Goal: Download file/media

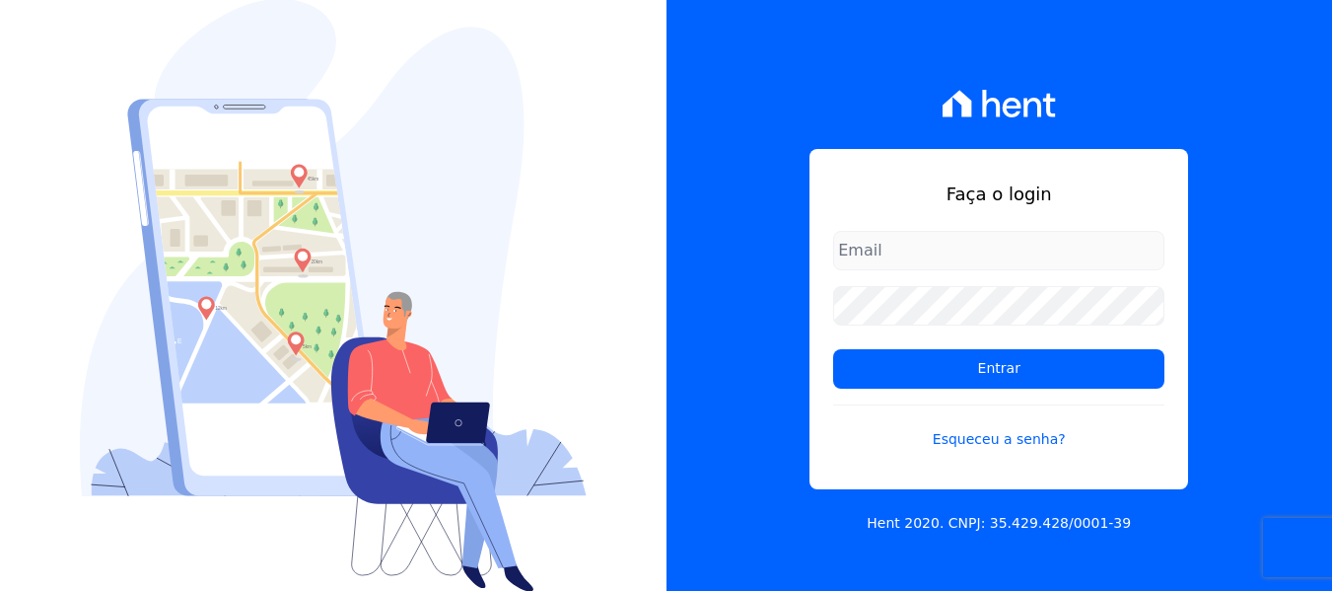
type input "simoneferreira@salgadoempreendimentos.com"
click at [739, 486] on div "Faça o login simoneferreira@salgadoempreendimentos.com Entrar Esqueceu a senha?…" at bounding box center [1000, 295] width 667 height 591
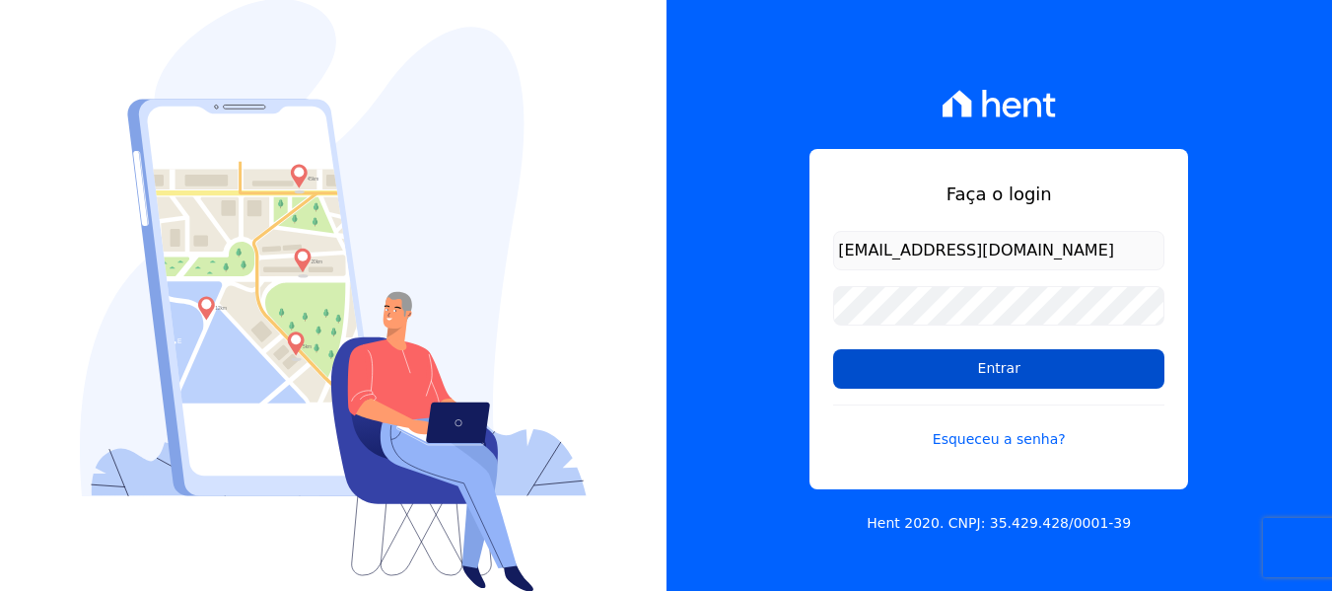
click at [1006, 367] on input "Entrar" at bounding box center [998, 368] width 331 height 39
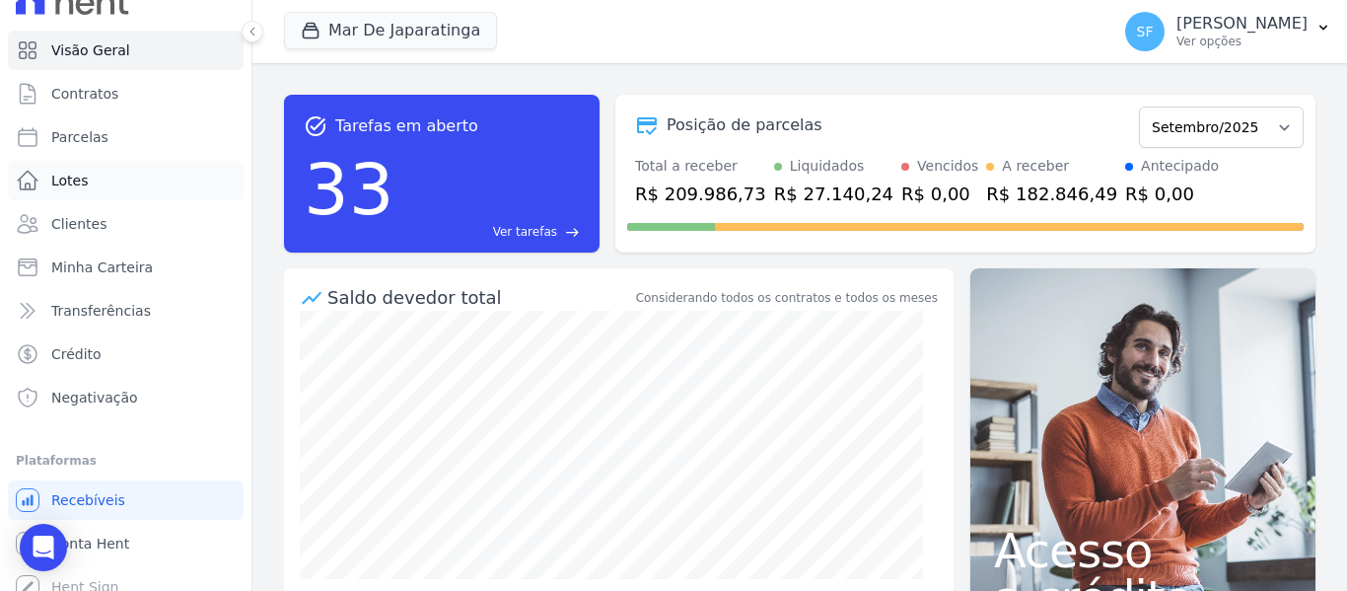
scroll to position [44, 0]
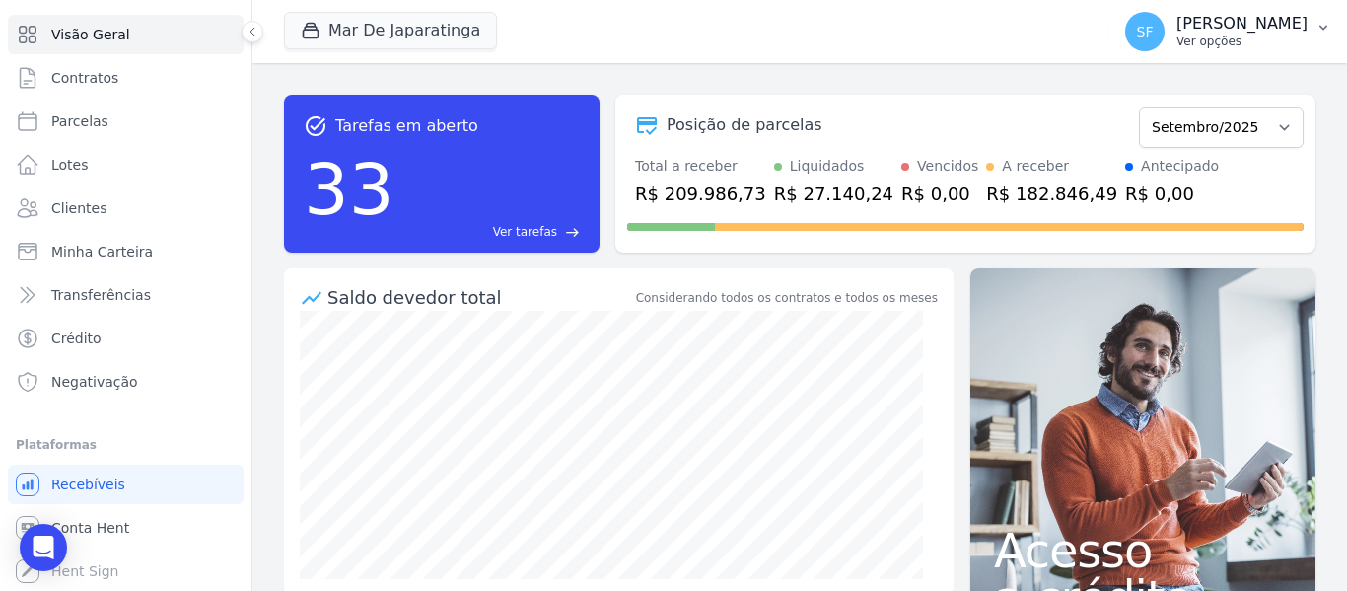
click at [1308, 30] on button "SF [PERSON_NAME] Ver opções" at bounding box center [1229, 31] width 238 height 55
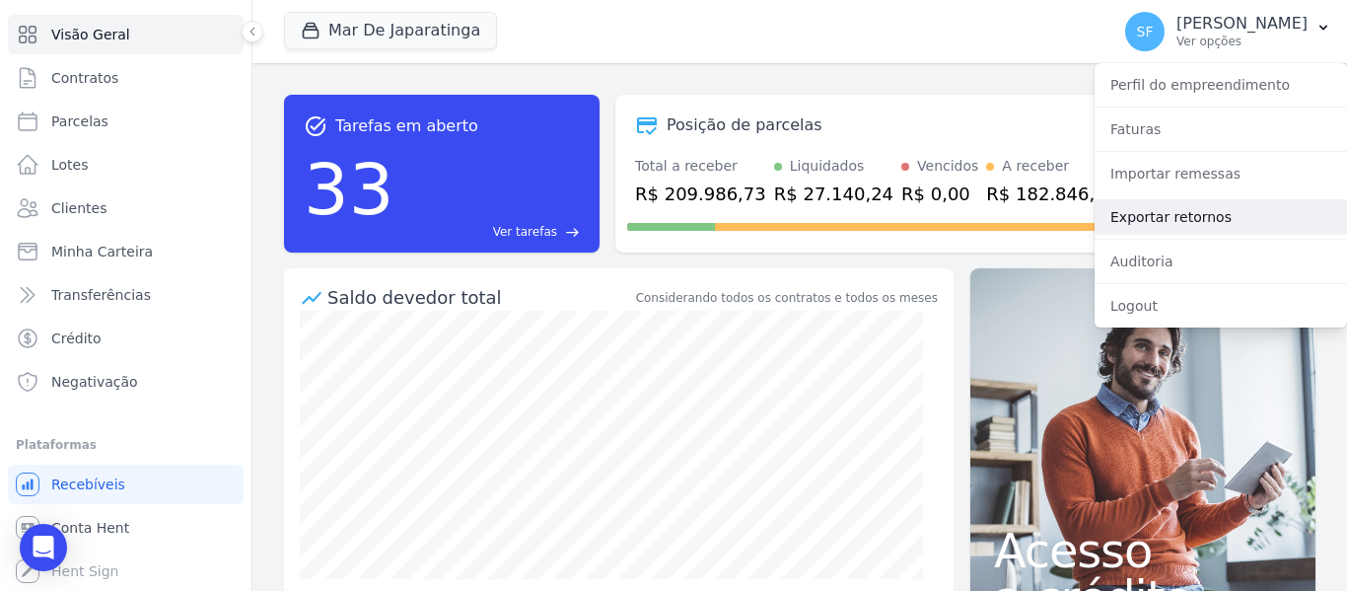
click at [1169, 226] on link "Exportar retornos" at bounding box center [1221, 217] width 252 height 36
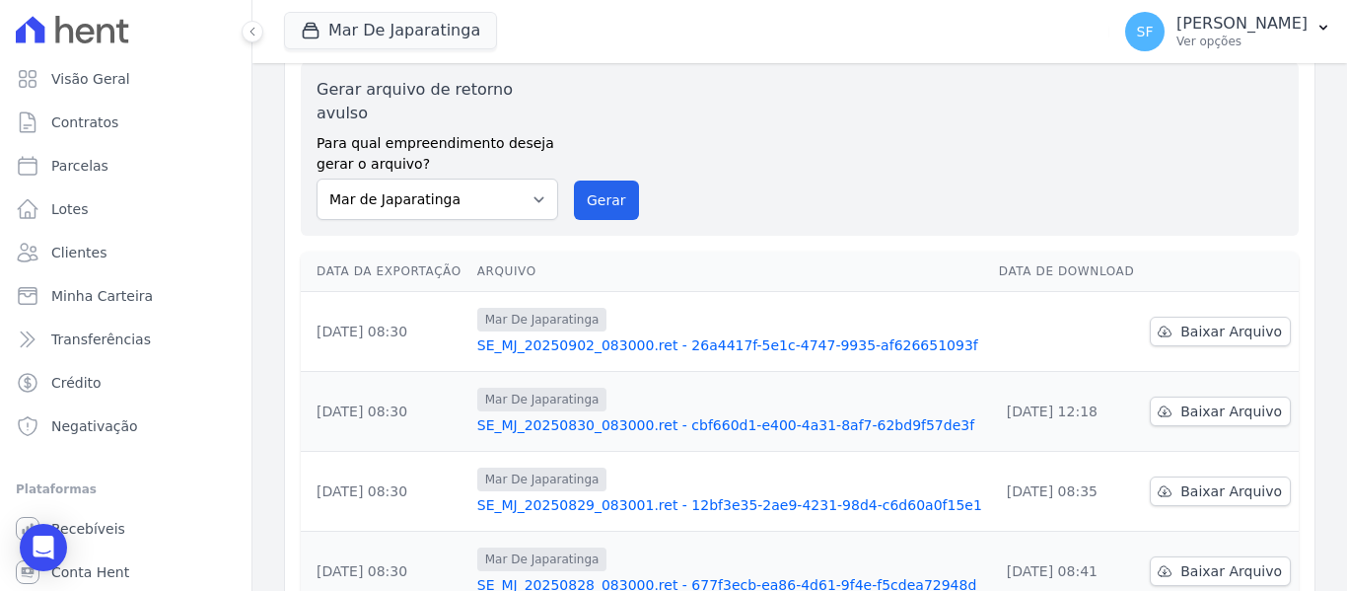
scroll to position [99, 0]
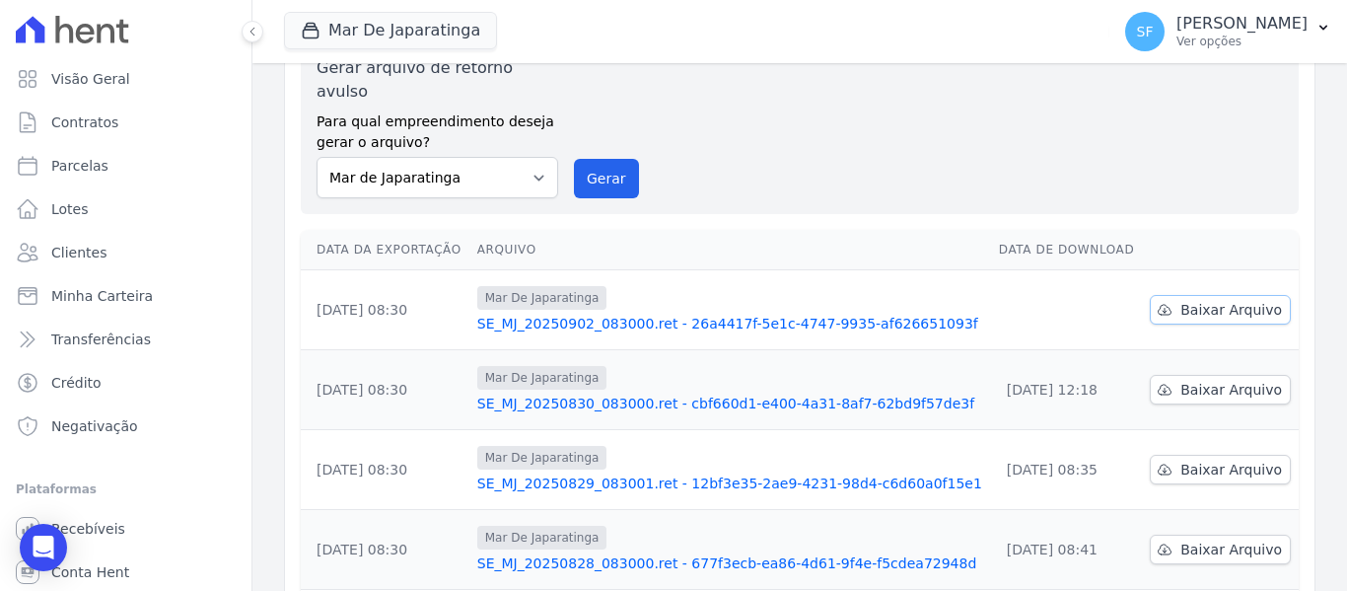
click at [1184, 300] on span "Baixar Arquivo" at bounding box center [1232, 310] width 102 height 20
click at [73, 309] on link "Minha Carteira" at bounding box center [126, 295] width 236 height 39
